Goal: Task Accomplishment & Management: Use online tool/utility

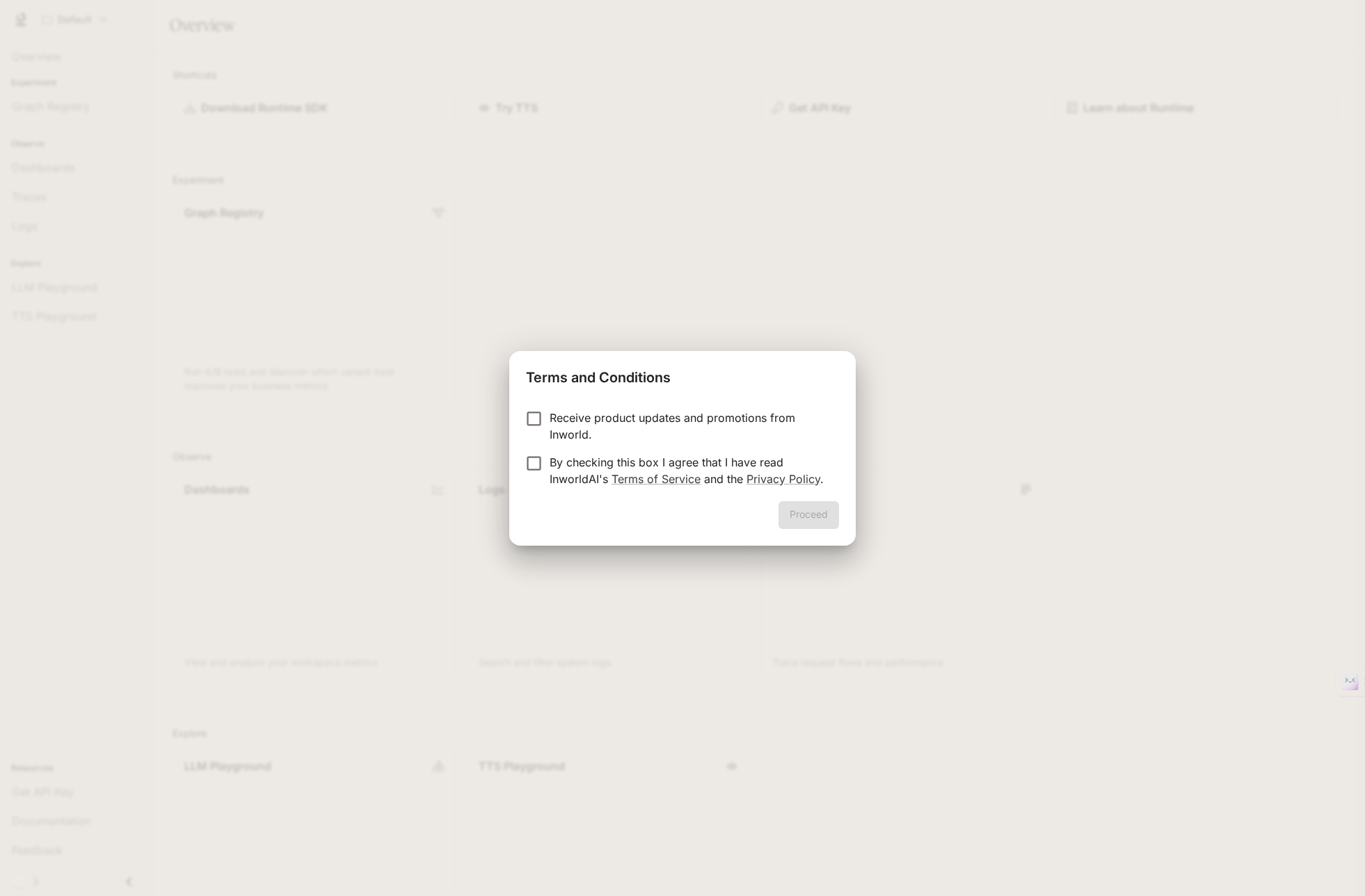
click at [591, 407] on div "Receive product updates and promotions from Inworld. By checking this box I agr…" at bounding box center [682, 450] width 347 height 103
click at [580, 429] on p "Receive product updates and promotions from Inworld." at bounding box center [689, 426] width 279 height 33
click at [554, 457] on p "By checking this box I agree that I have read InworldAI's Terms of Service and …" at bounding box center [689, 470] width 279 height 33
click at [814, 519] on button "Proceed" at bounding box center [809, 515] width 61 height 28
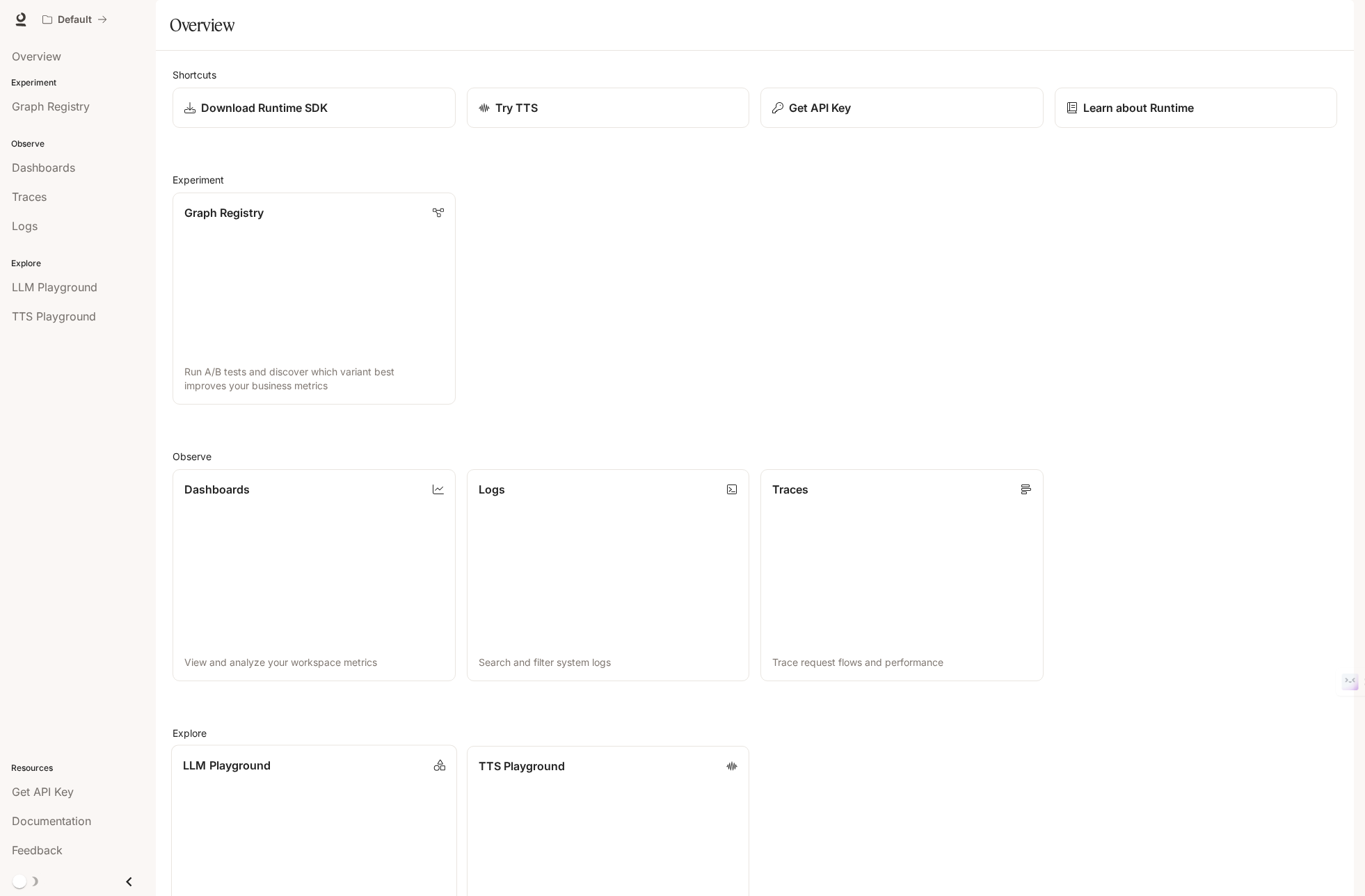
scroll to position [128, 0]
click at [352, 751] on link "LLM Playground Explore and compare supported LLMs" at bounding box center [314, 852] width 286 height 214
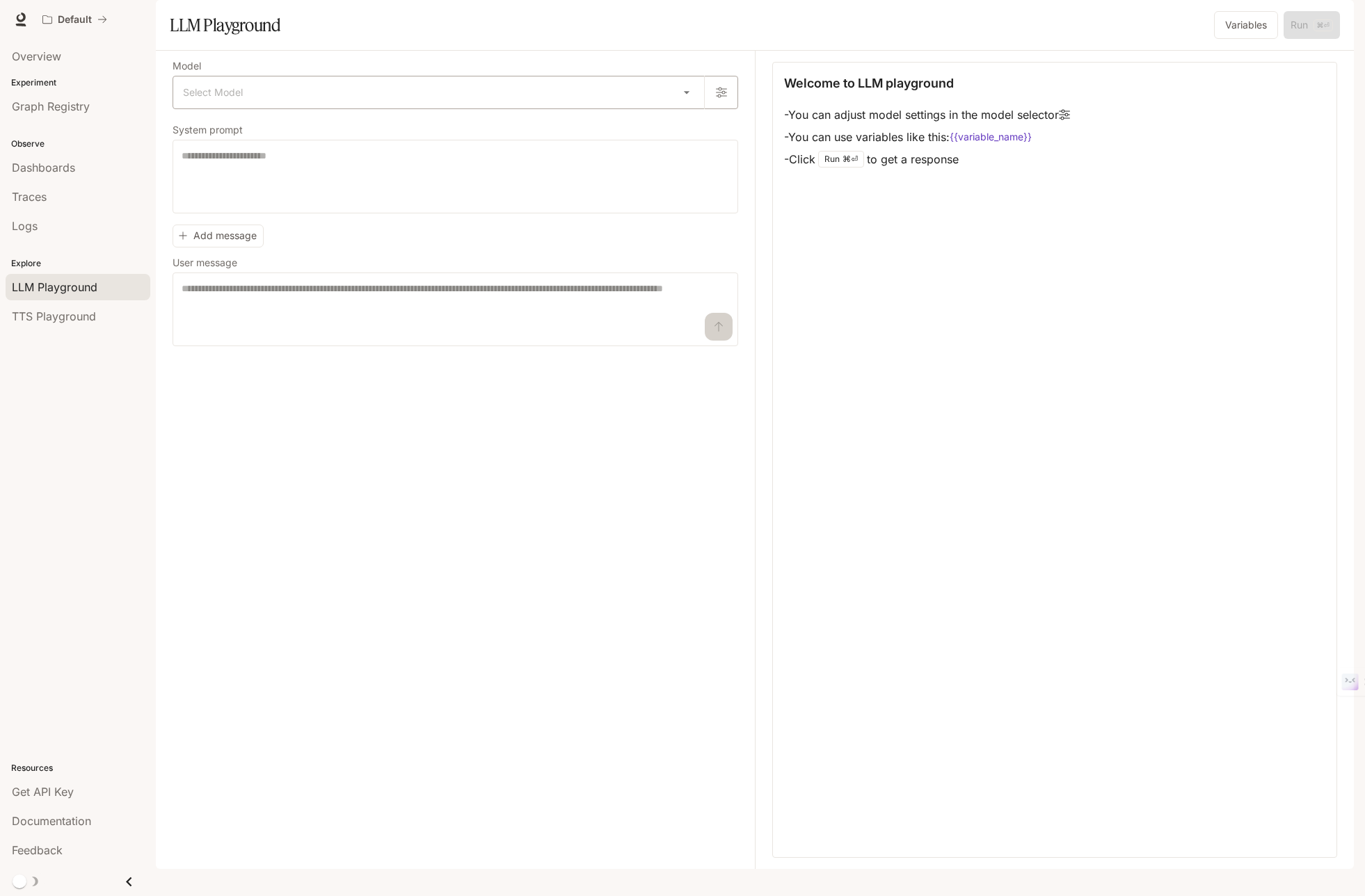
click at [381, 115] on body "Skip to main content Default Documentation Documentation Portal Overview Experi…" at bounding box center [682, 448] width 1365 height 896
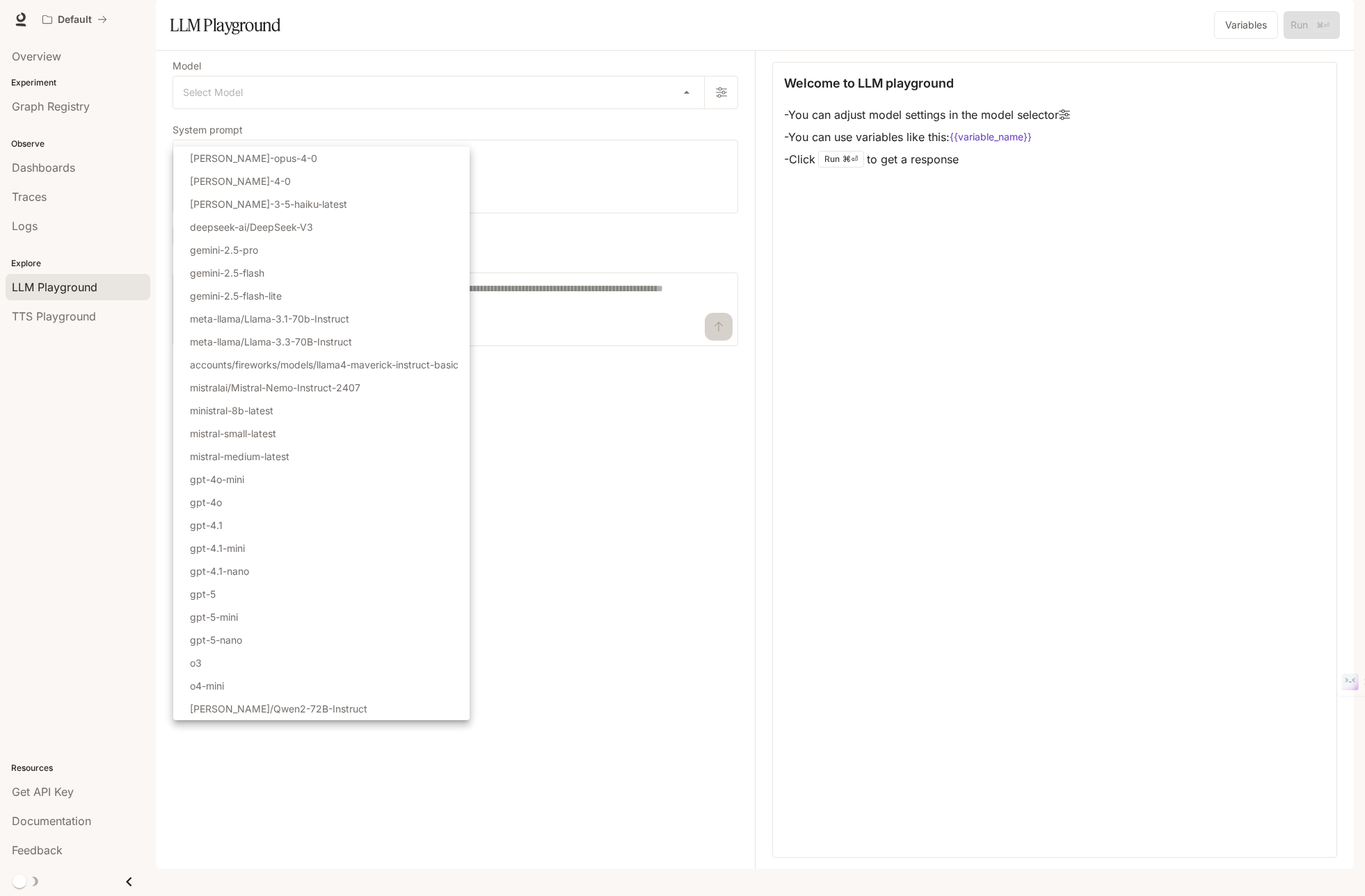
click at [721, 579] on div at bounding box center [682, 448] width 1365 height 896
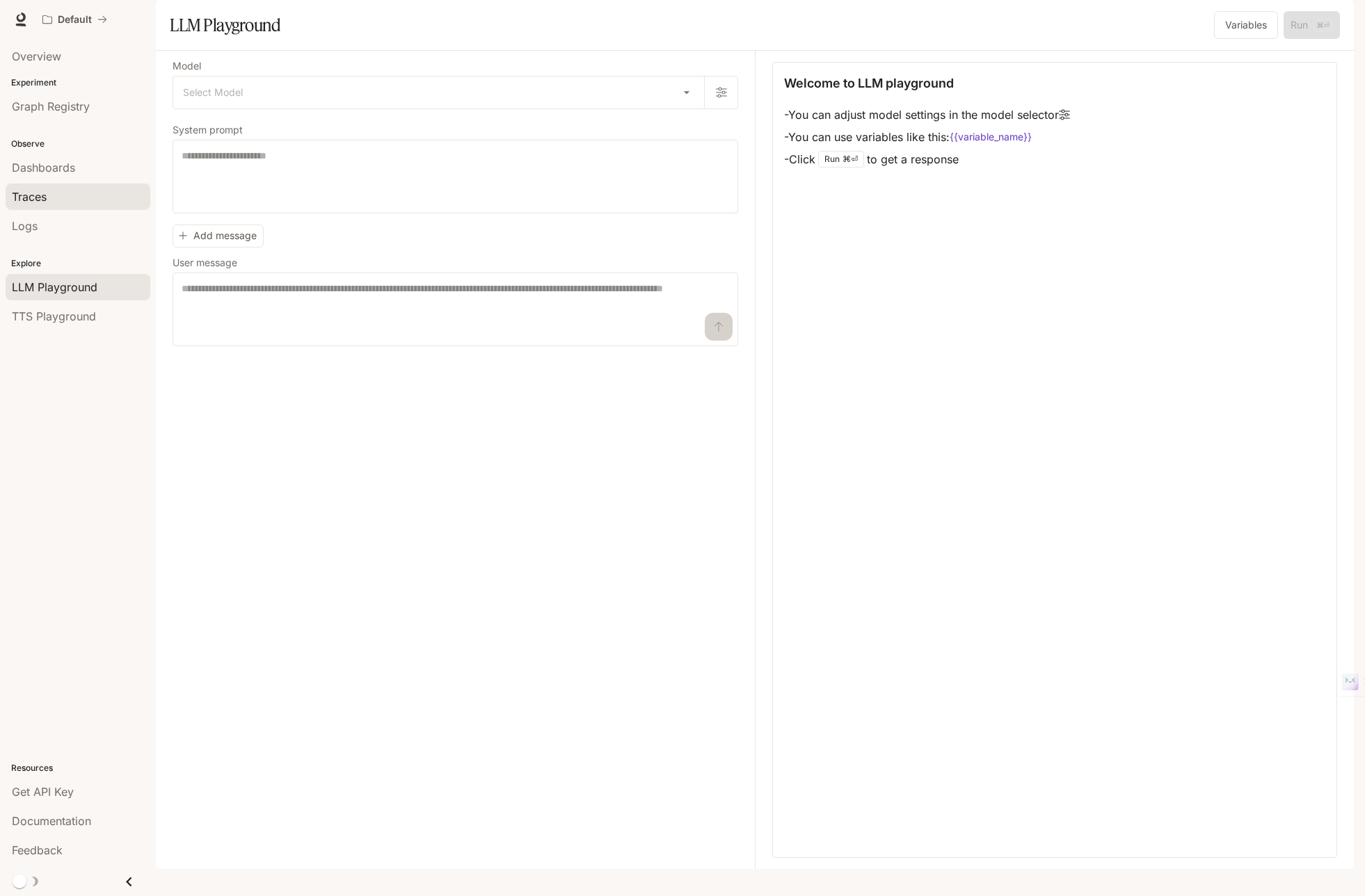
click at [71, 192] on div "Traces" at bounding box center [78, 196] width 132 height 17
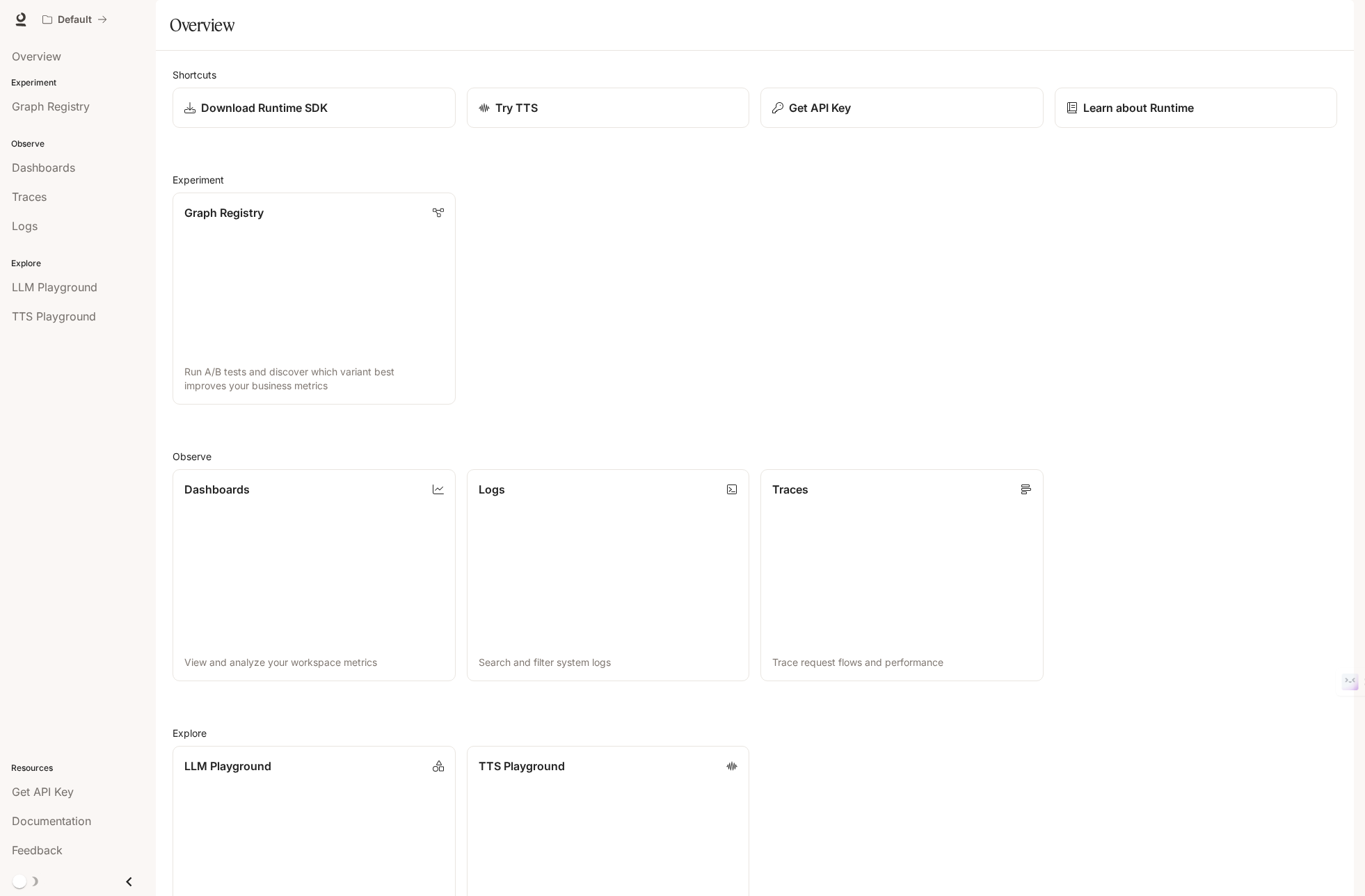
click at [553, 206] on div "Shortcuts Download Runtime SDK Try TTS Get API Key Learn about Runtime Experime…" at bounding box center [754, 512] width 1164 height 890
click at [122, 439] on div "Overview Experiment Graph Registry Observe Dashboards Traces Logs Explore LLM P…" at bounding box center [78, 467] width 156 height 857
